Goal: Communication & Community: Answer question/provide support

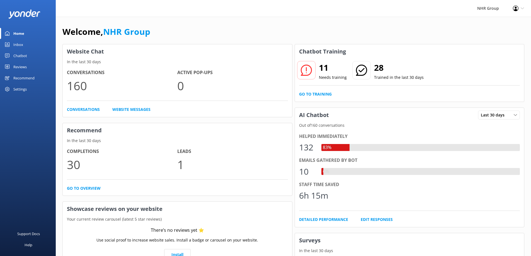
click at [20, 32] on div "Home" at bounding box center [18, 33] width 11 height 11
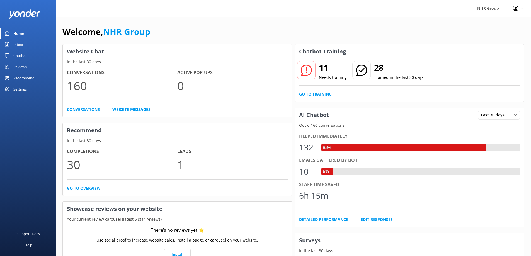
click at [16, 31] on div "Home" at bounding box center [18, 33] width 11 height 11
click at [15, 42] on div "Inbox" at bounding box center [18, 44] width 10 height 11
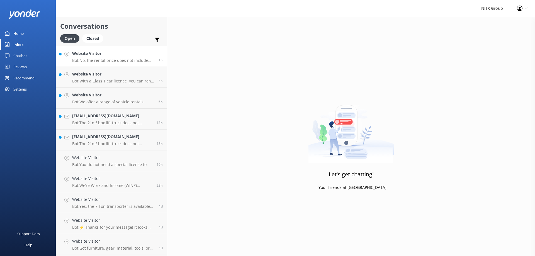
click at [99, 62] on p "Bot: No, the rental price does not include fuel. If the vehicle is returned wit…" at bounding box center [113, 60] width 82 height 5
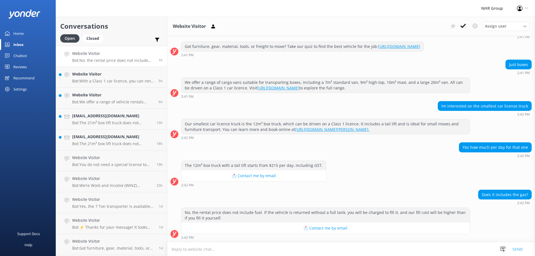
scroll to position [74, 0]
click at [84, 55] on h4 "Website Visitor" at bounding box center [113, 53] width 82 height 6
click at [102, 76] on h4 "Website Visitor" at bounding box center [113, 74] width 82 height 6
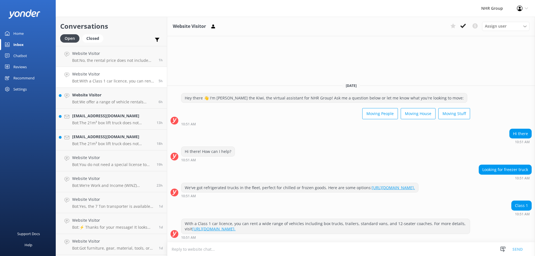
click at [260, 244] on textarea at bounding box center [351, 249] width 368 height 14
type textarea "C"
type textarea "Y"
click at [307, 251] on textarea "Hi there can i have your contact details so we can explain you more" at bounding box center [351, 249] width 368 height 14
type textarea "Hi there can i have your contact details so we can explain you more"
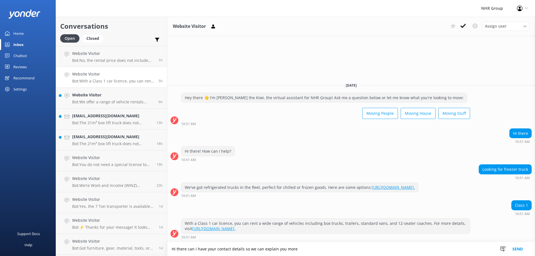
click at [518, 250] on button "Send" at bounding box center [517, 249] width 21 height 14
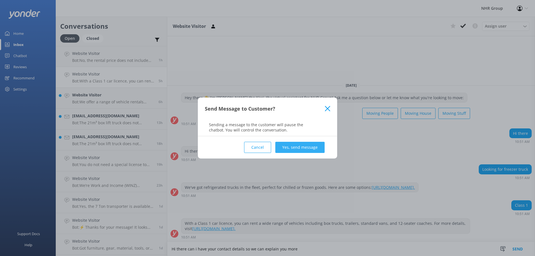
click at [289, 146] on button "Yes, send message" at bounding box center [299, 147] width 49 height 11
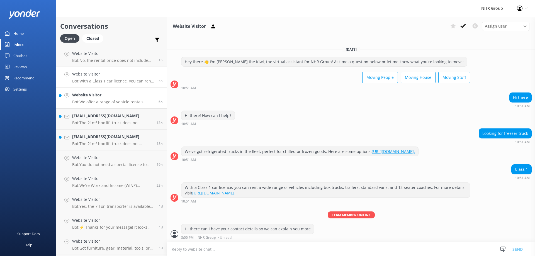
click at [101, 102] on p "Bot: We offer a range of vehicle rentals including compact, mid-size, full-size…" at bounding box center [113, 102] width 82 height 5
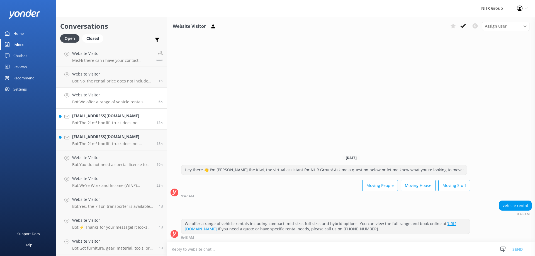
click at [95, 123] on p "Bot: The 21m³ box lift truck does not specify unlimited kilometres in the knowl…" at bounding box center [112, 122] width 80 height 5
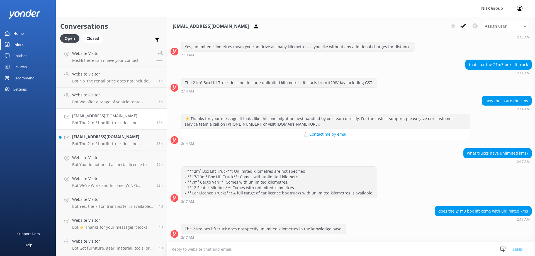
scroll to position [1202, 0]
click at [105, 140] on h4 "[EMAIL_ADDRESS][DOMAIN_NAME]" at bounding box center [112, 137] width 80 height 6
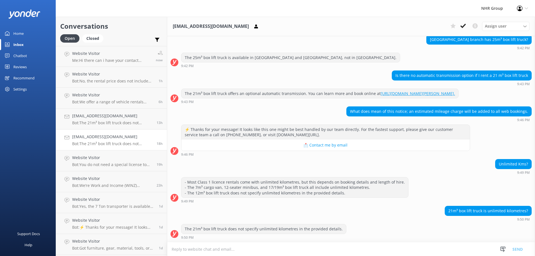
scroll to position [380, 0]
